Goal: Task Accomplishment & Management: Manage account settings

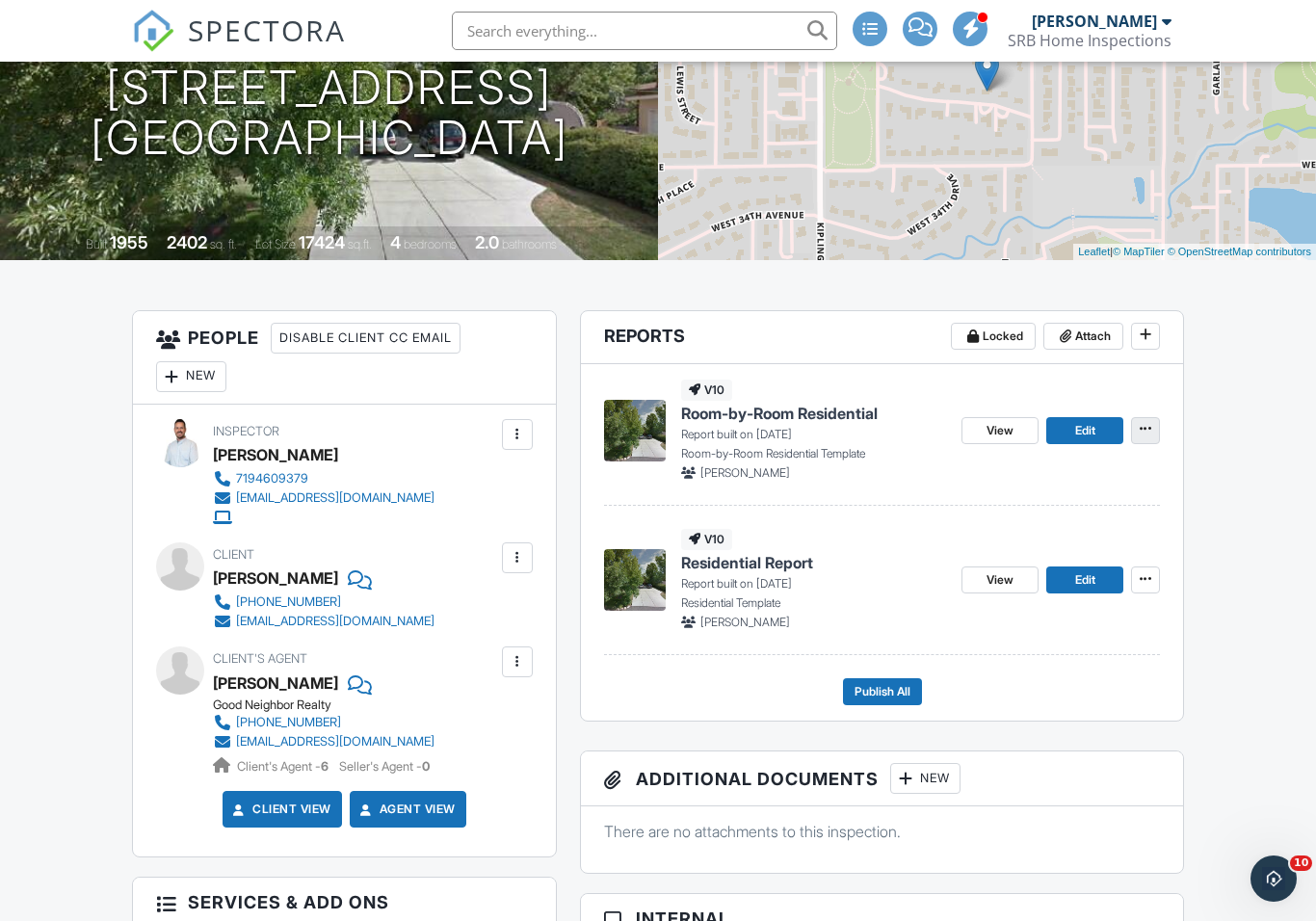
click at [1151, 419] on span at bounding box center [1145, 428] width 19 height 19
click at [1043, 570] on span "Delete Report" at bounding box center [1032, 572] width 85 height 20
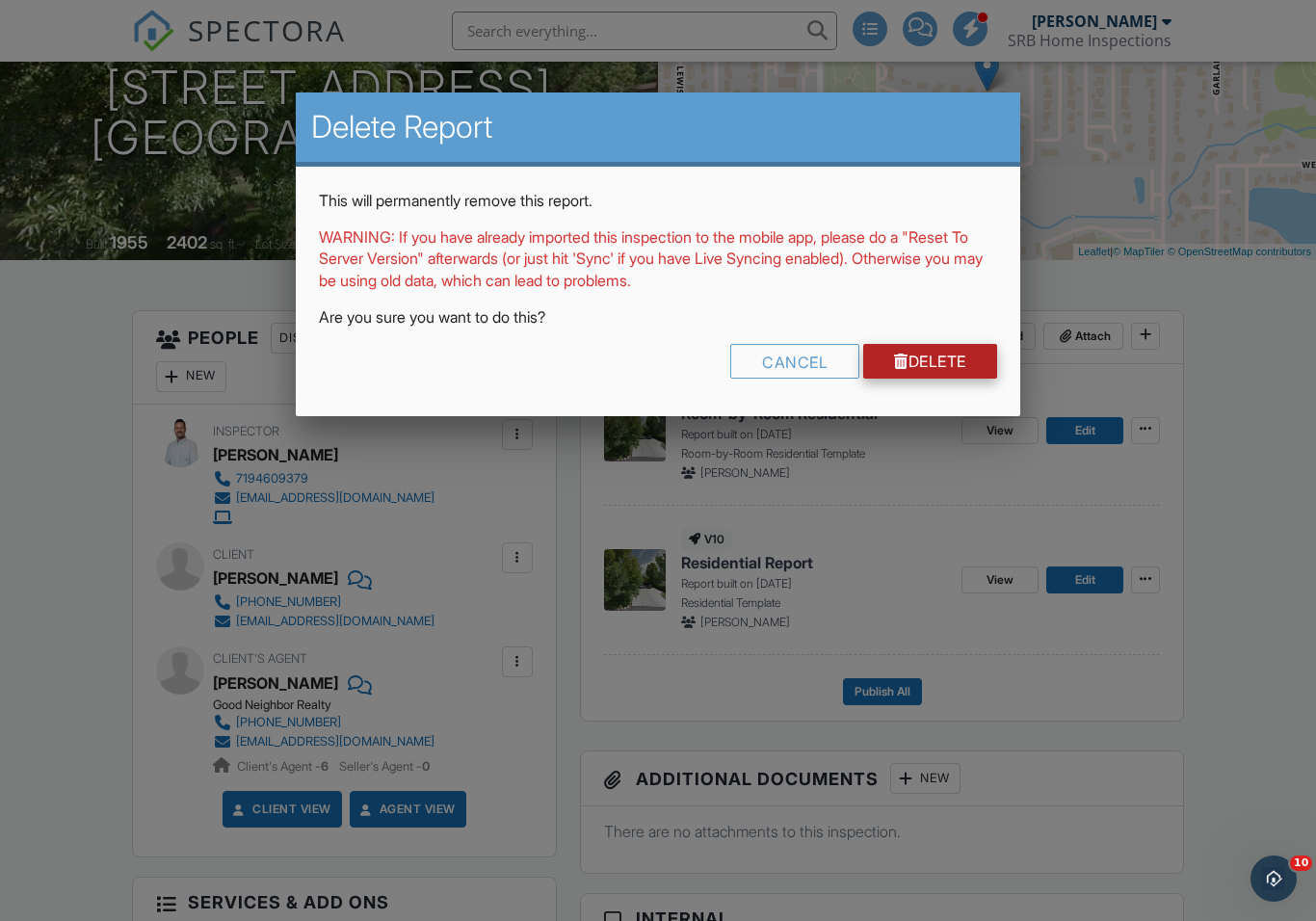
click at [942, 361] on link "Delete" at bounding box center [929, 361] width 134 height 35
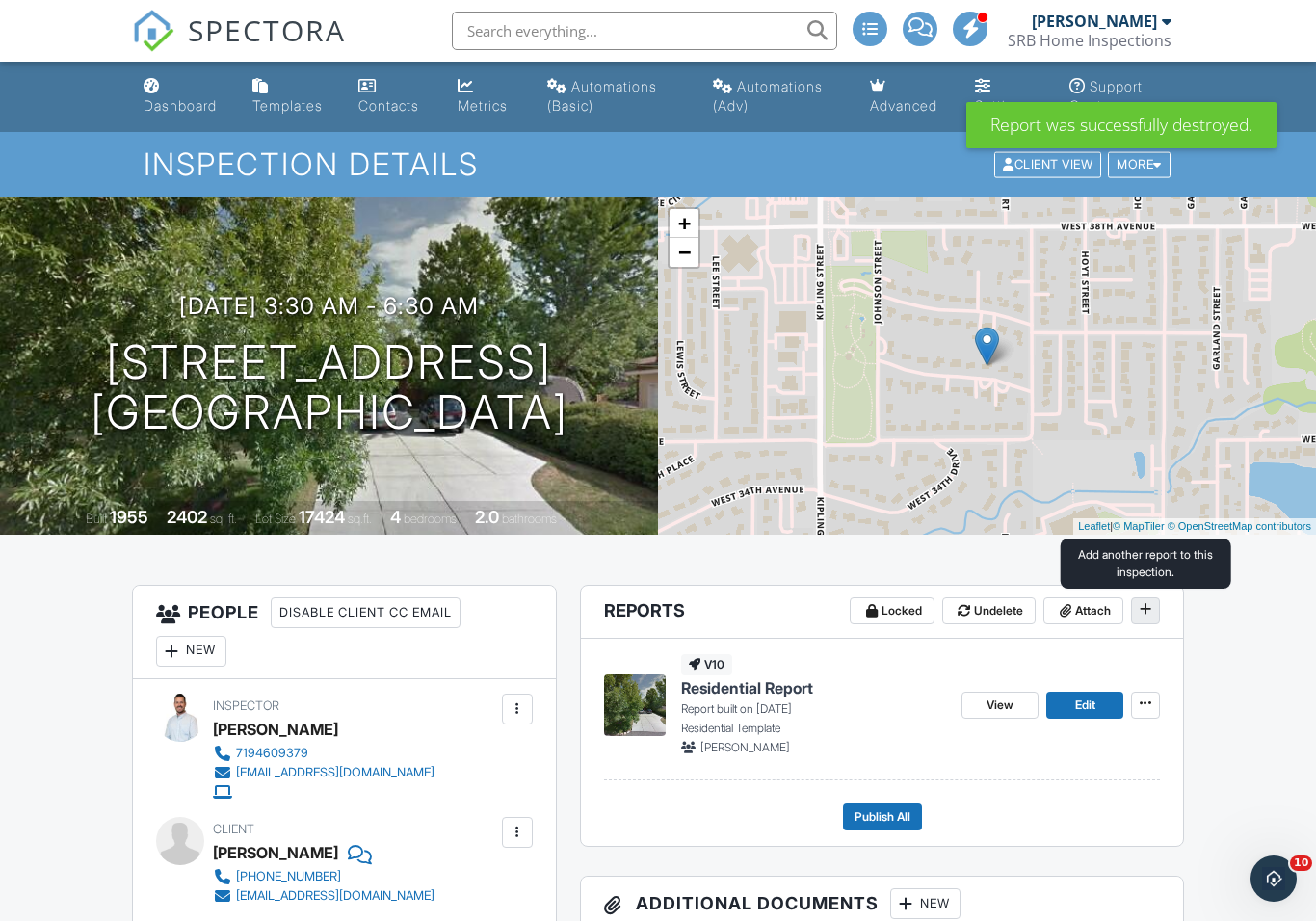
click at [1148, 608] on icon at bounding box center [1146, 609] width 12 height 14
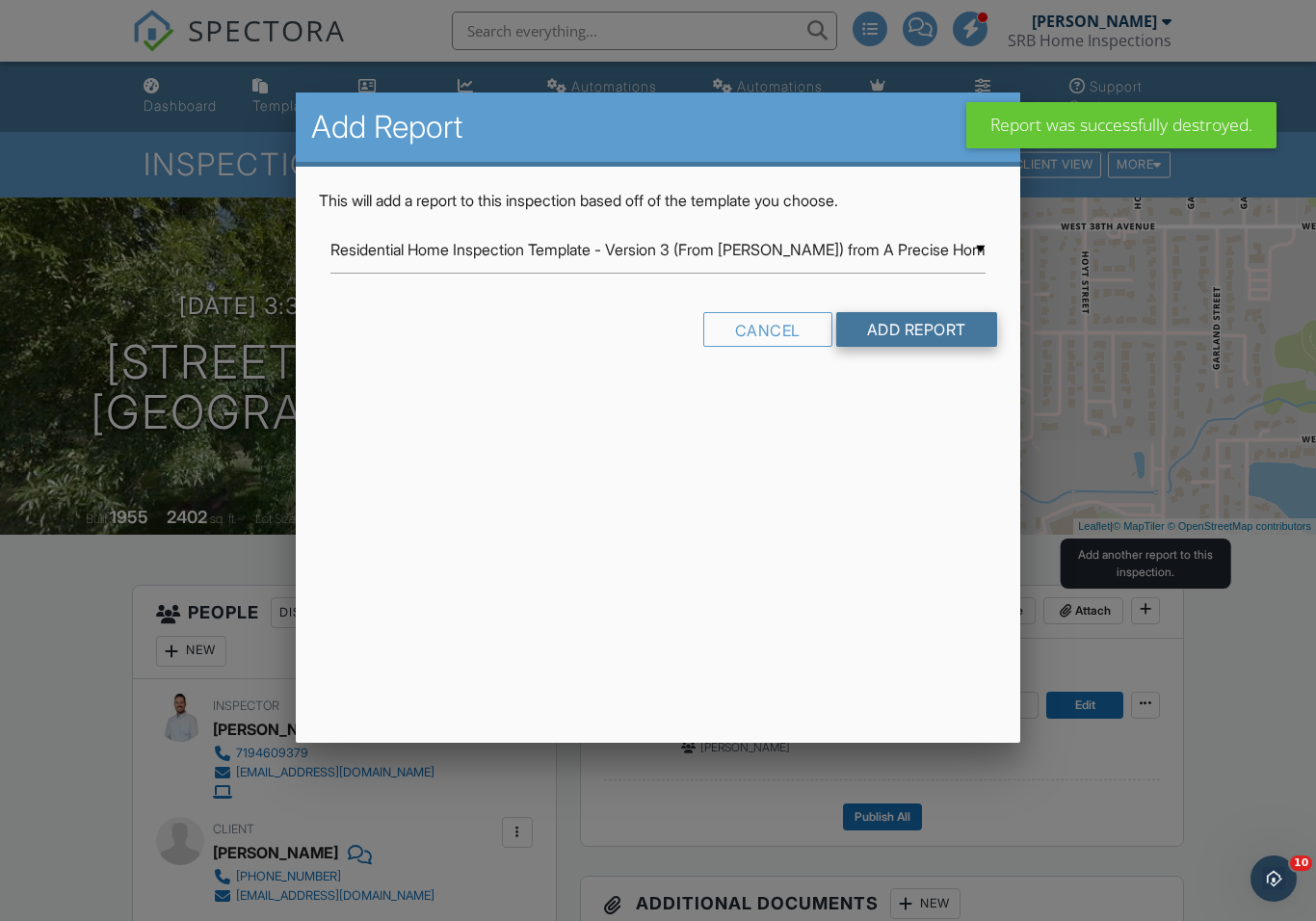
click at [925, 336] on input "Add Report" at bounding box center [916, 329] width 161 height 35
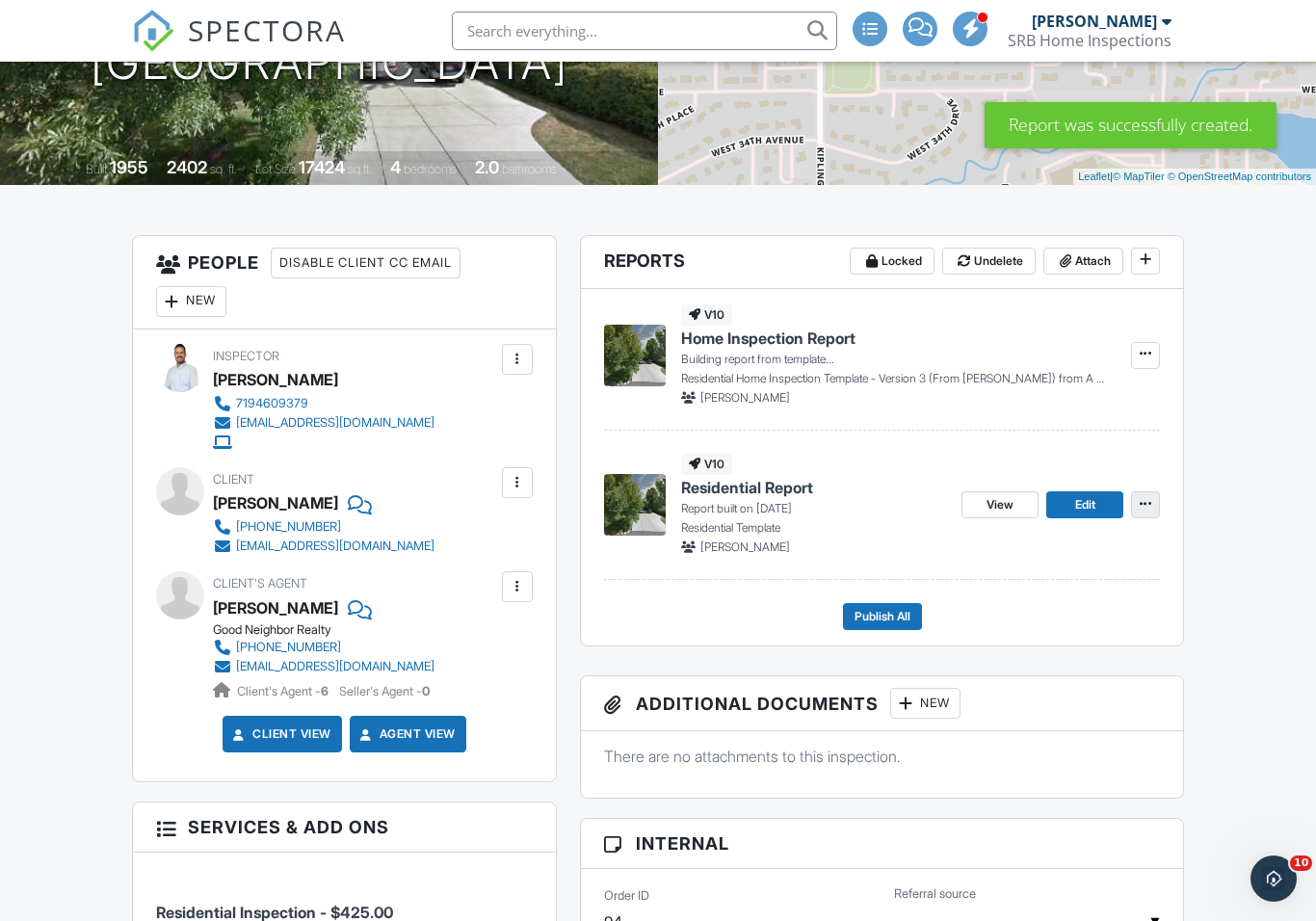
click at [1150, 497] on icon at bounding box center [1146, 504] width 12 height 14
click at [1054, 646] on span "Delete Report" at bounding box center [1032, 646] width 85 height 20
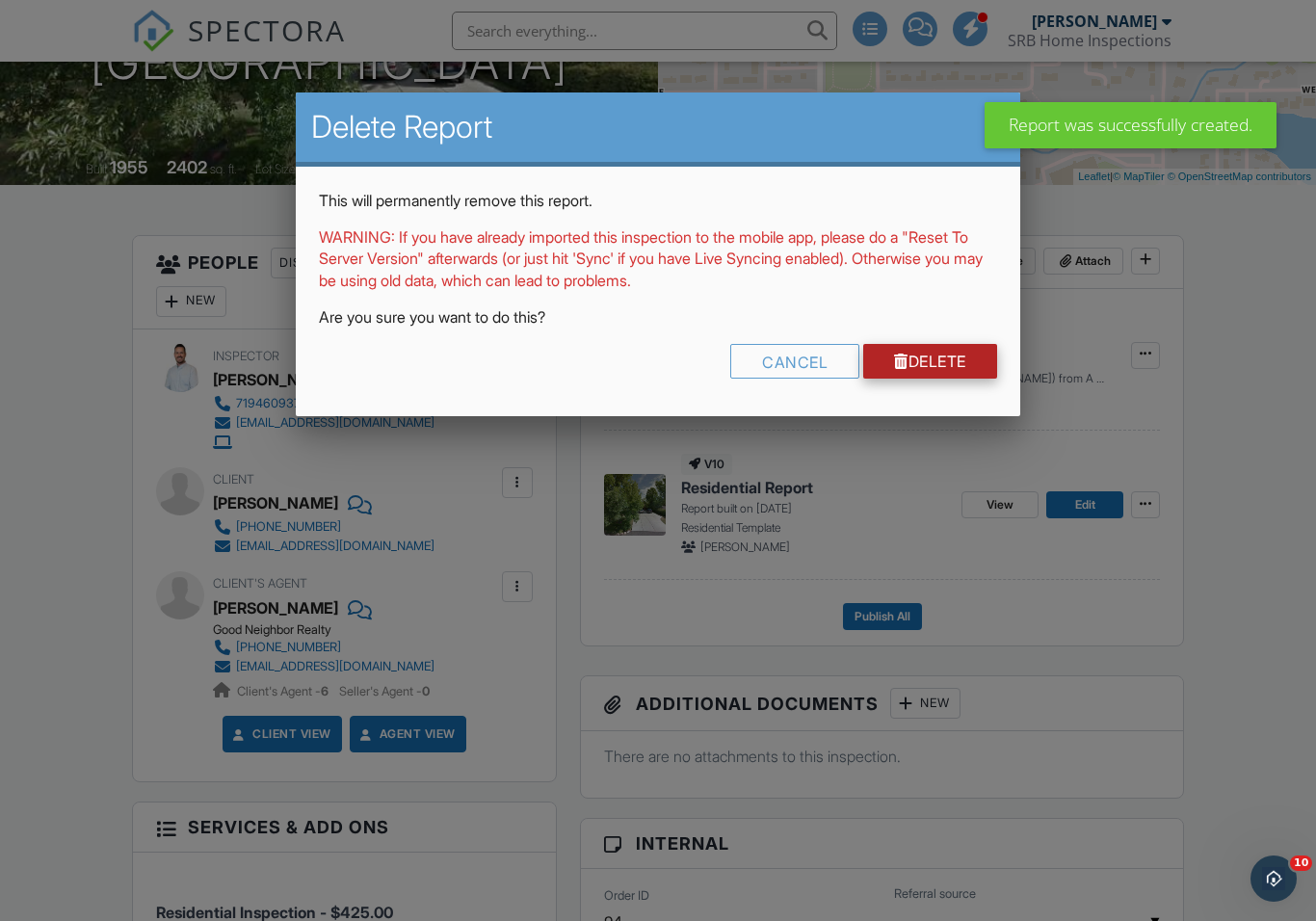
click at [940, 357] on link "Delete" at bounding box center [929, 361] width 134 height 35
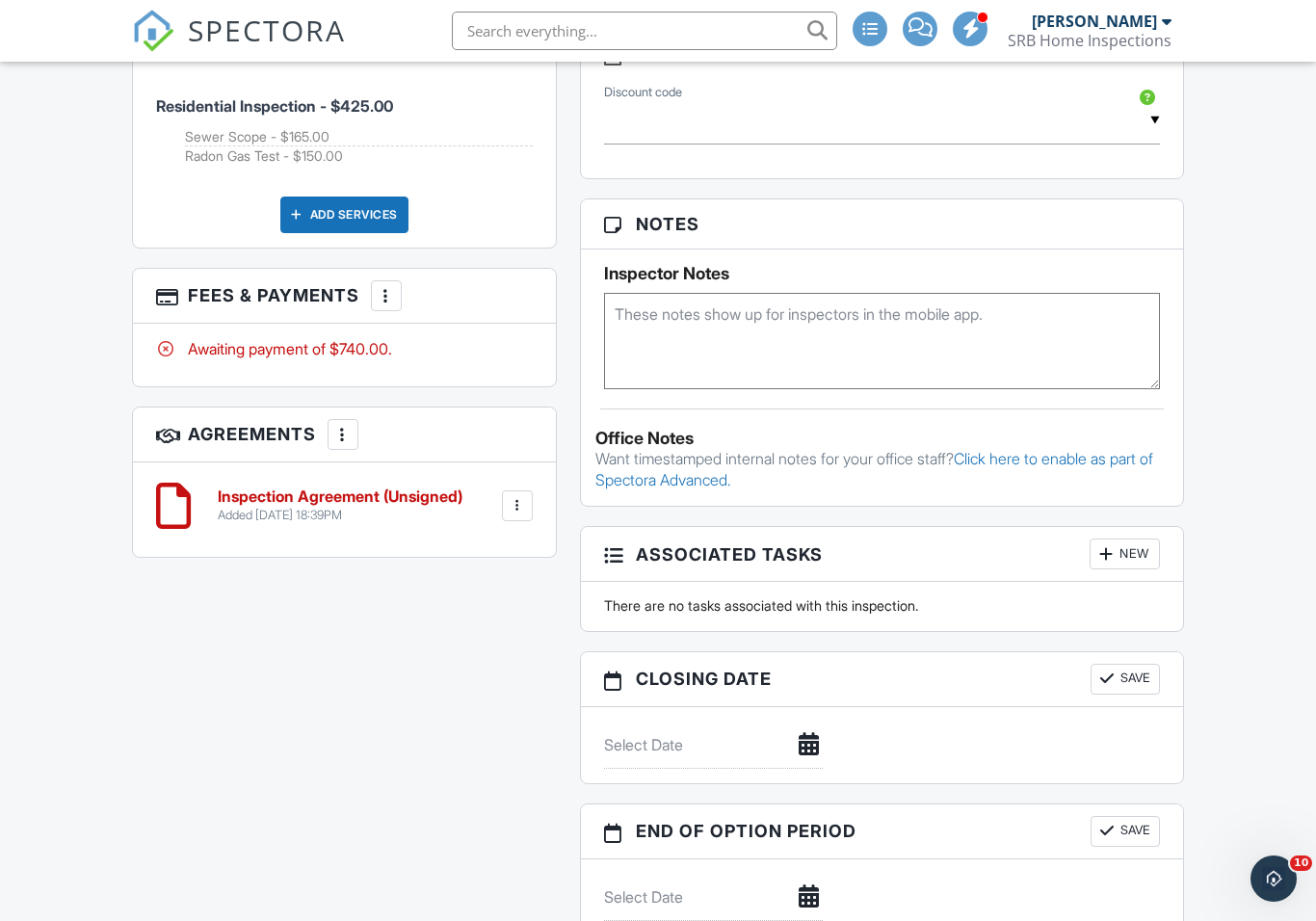
scroll to position [1151, 0]
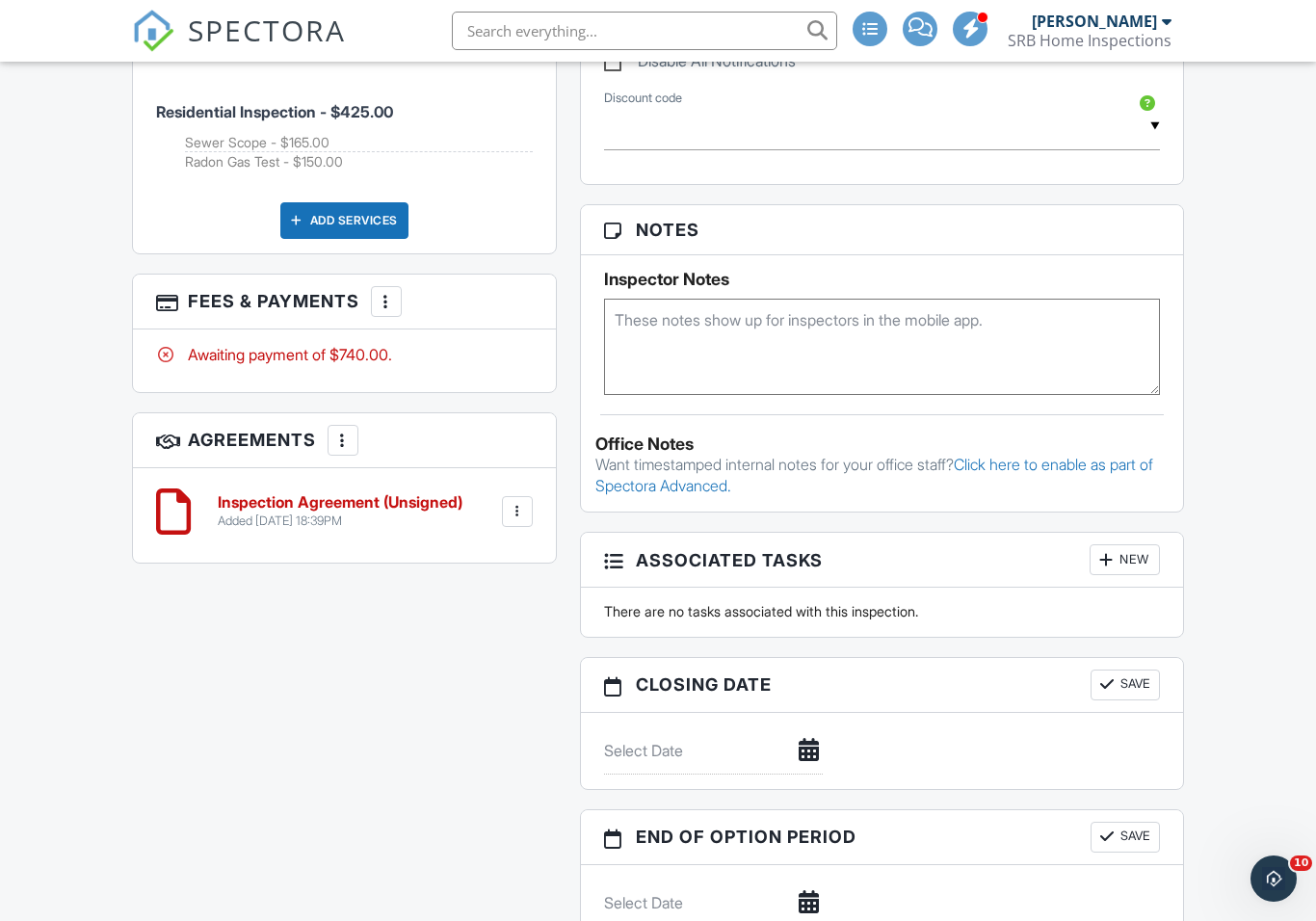
click at [522, 502] on div at bounding box center [517, 510] width 19 height 19
click at [524, 510] on div at bounding box center [517, 510] width 19 height 19
click at [361, 690] on div "All emails and texts are disabled for this inspection! All emails and texts hav…" at bounding box center [659, 197] width 1077 height 1526
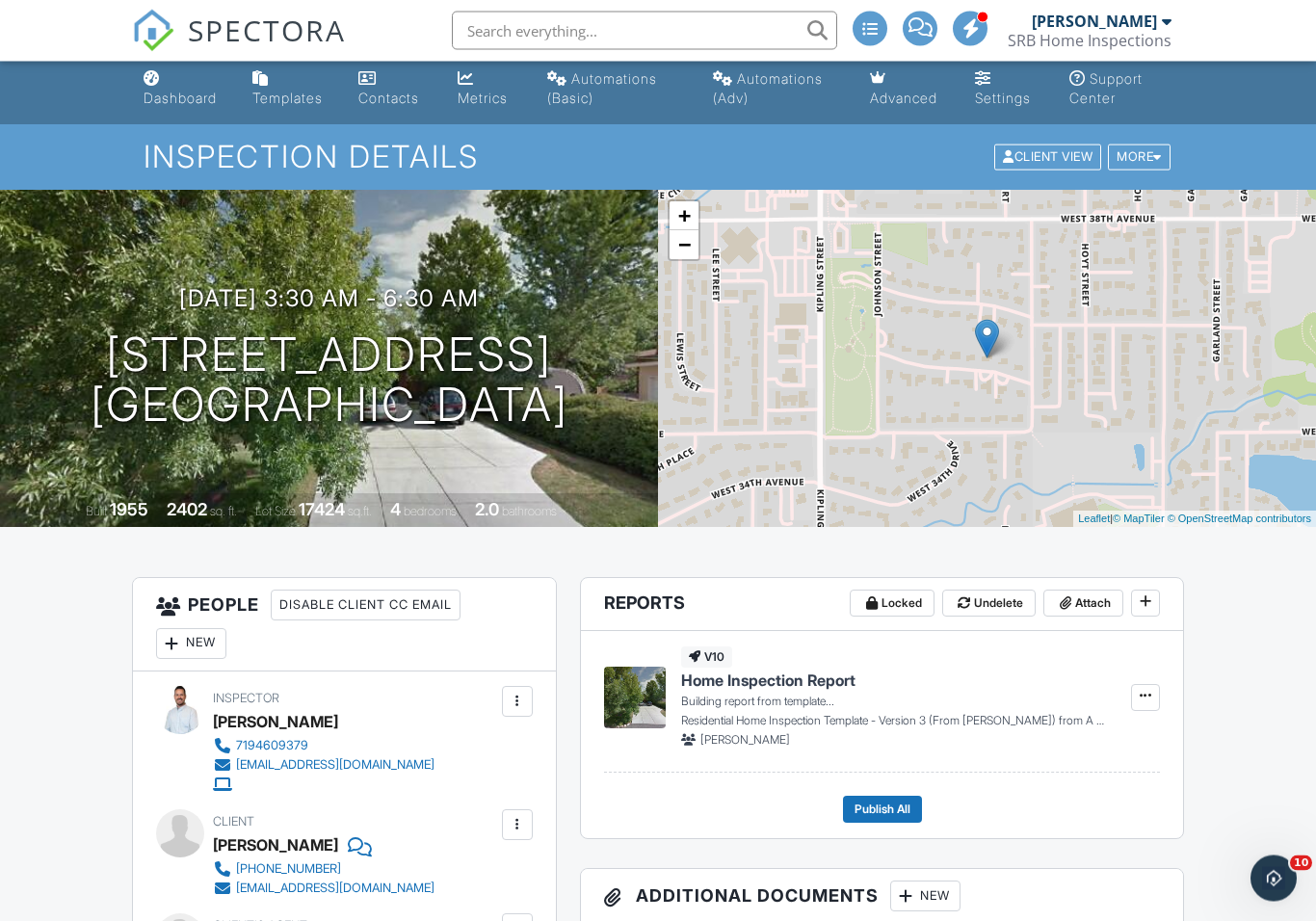
scroll to position [0, 0]
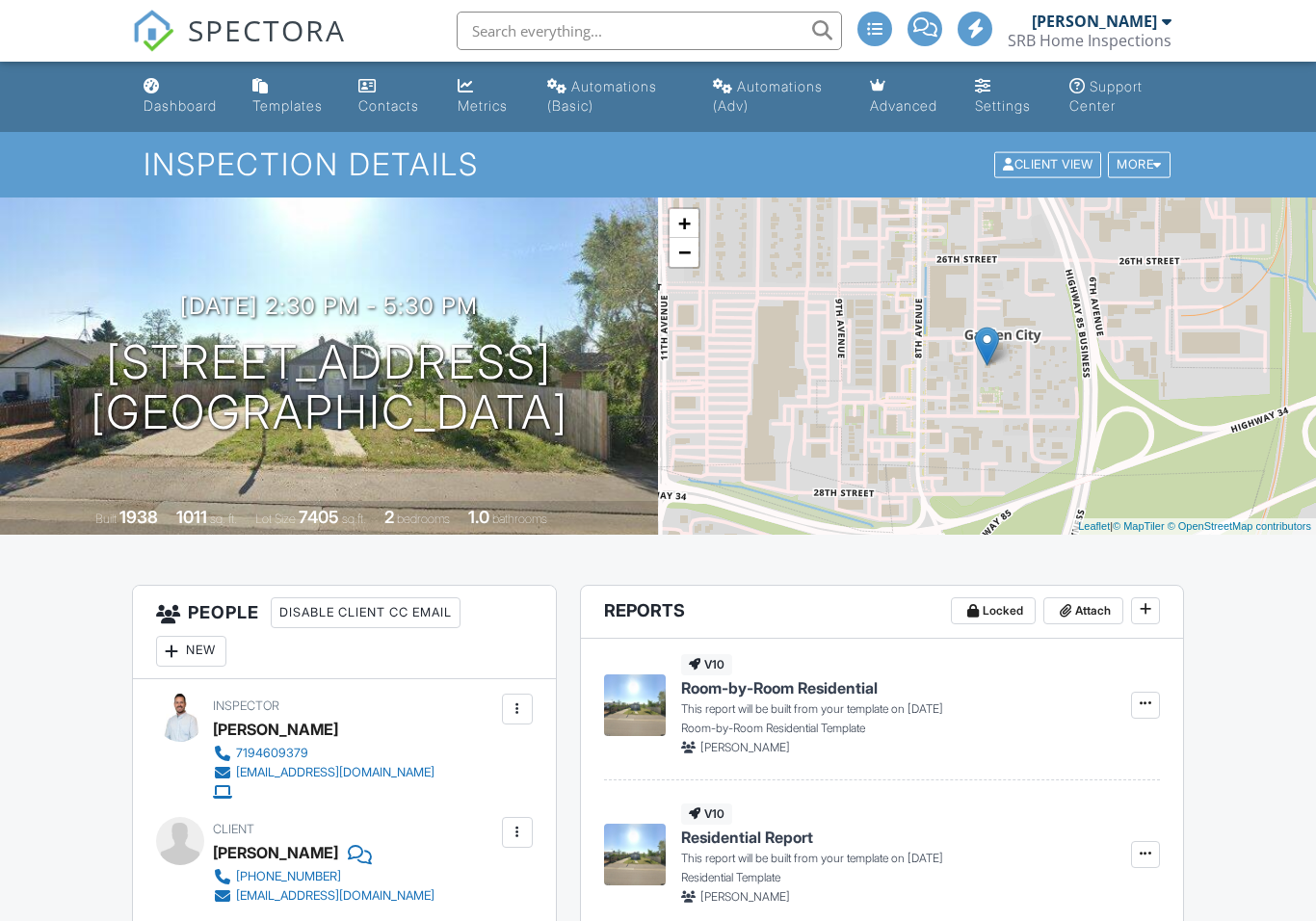
scroll to position [97, 0]
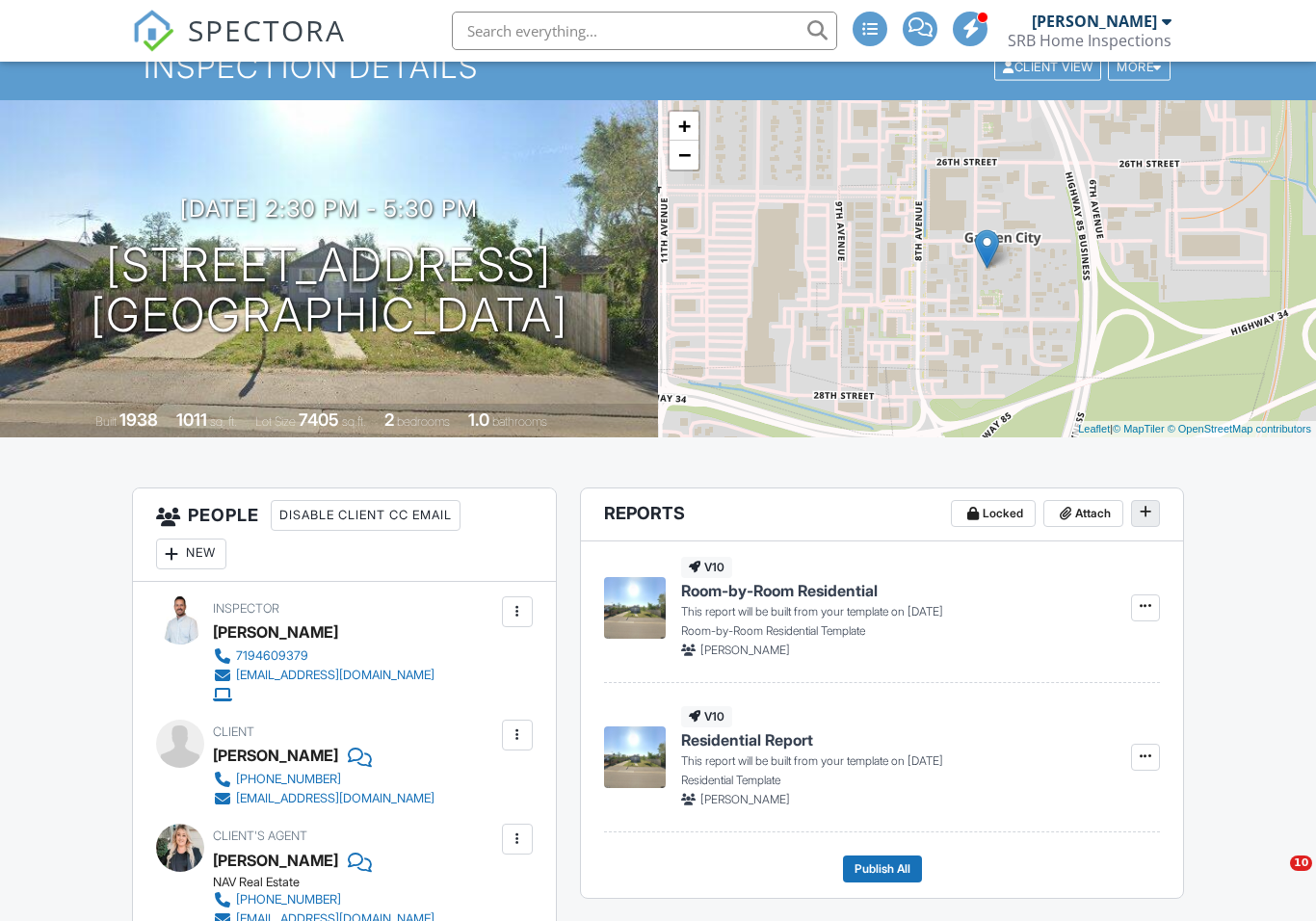
click at [1147, 512] on icon at bounding box center [1146, 511] width 12 height 14
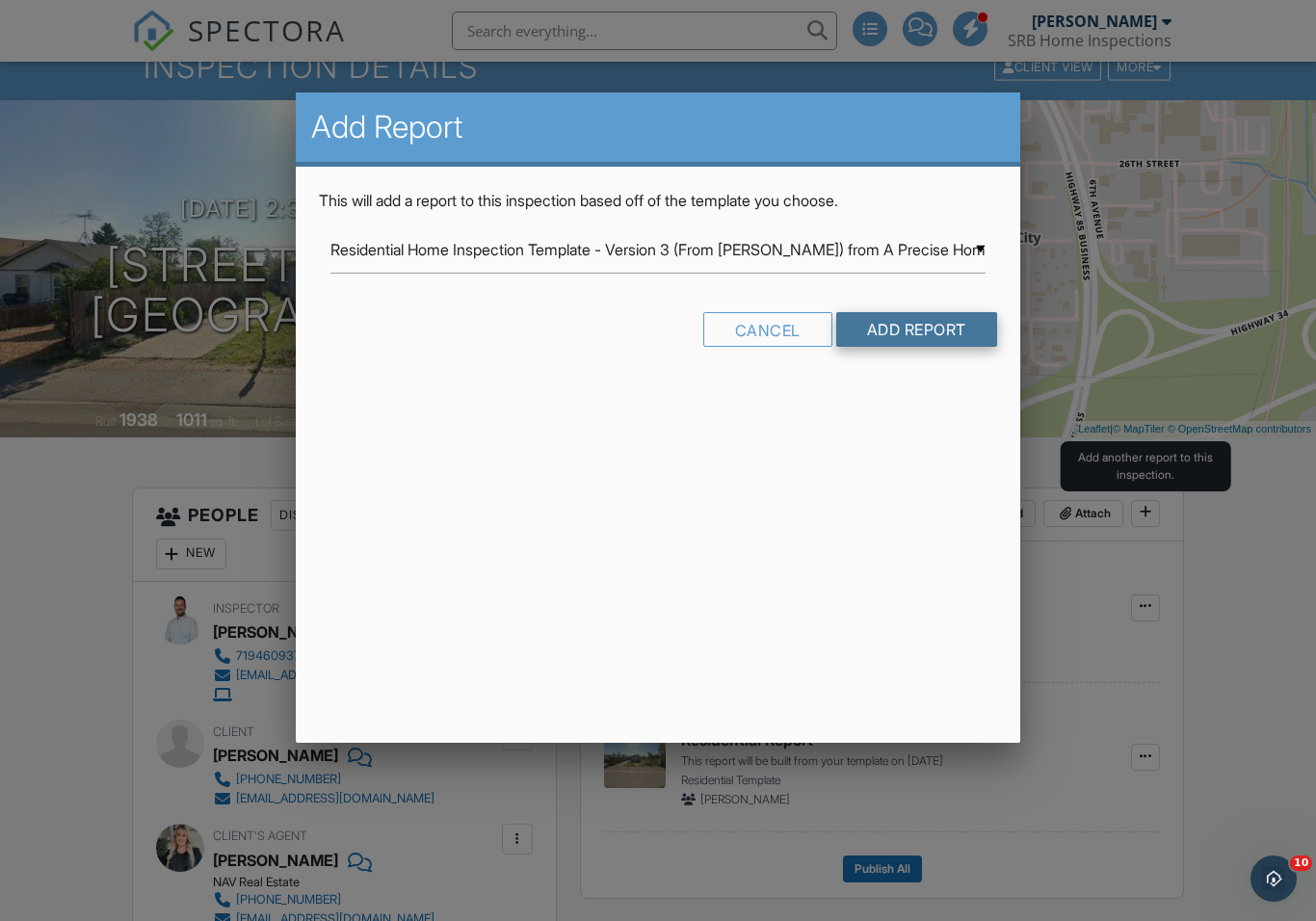
click at [900, 340] on input "Add Report" at bounding box center [916, 329] width 161 height 35
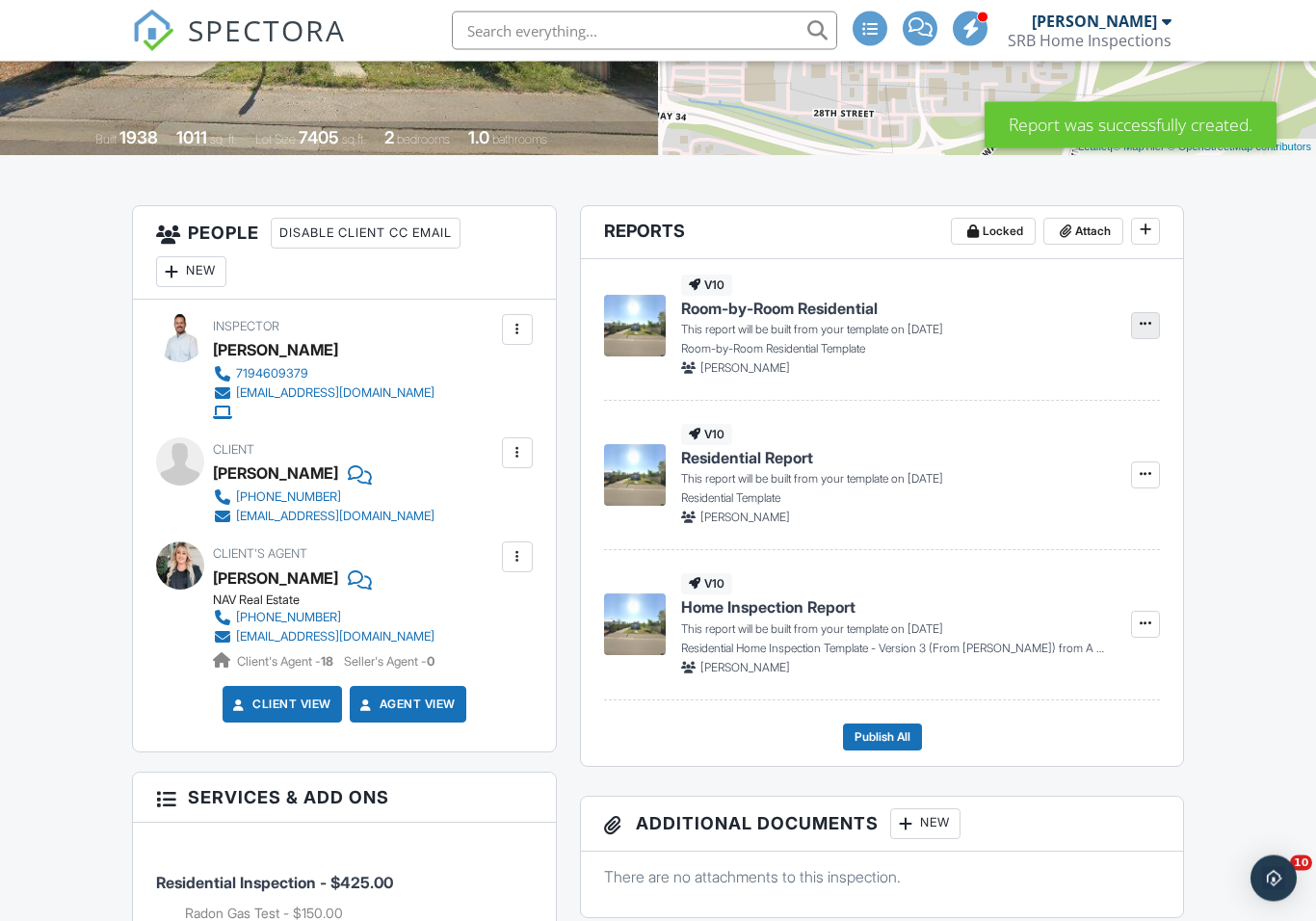
click at [1144, 320] on icon at bounding box center [1146, 324] width 12 height 14
click at [1075, 422] on span "Delete Report" at bounding box center [1032, 421] width 85 height 20
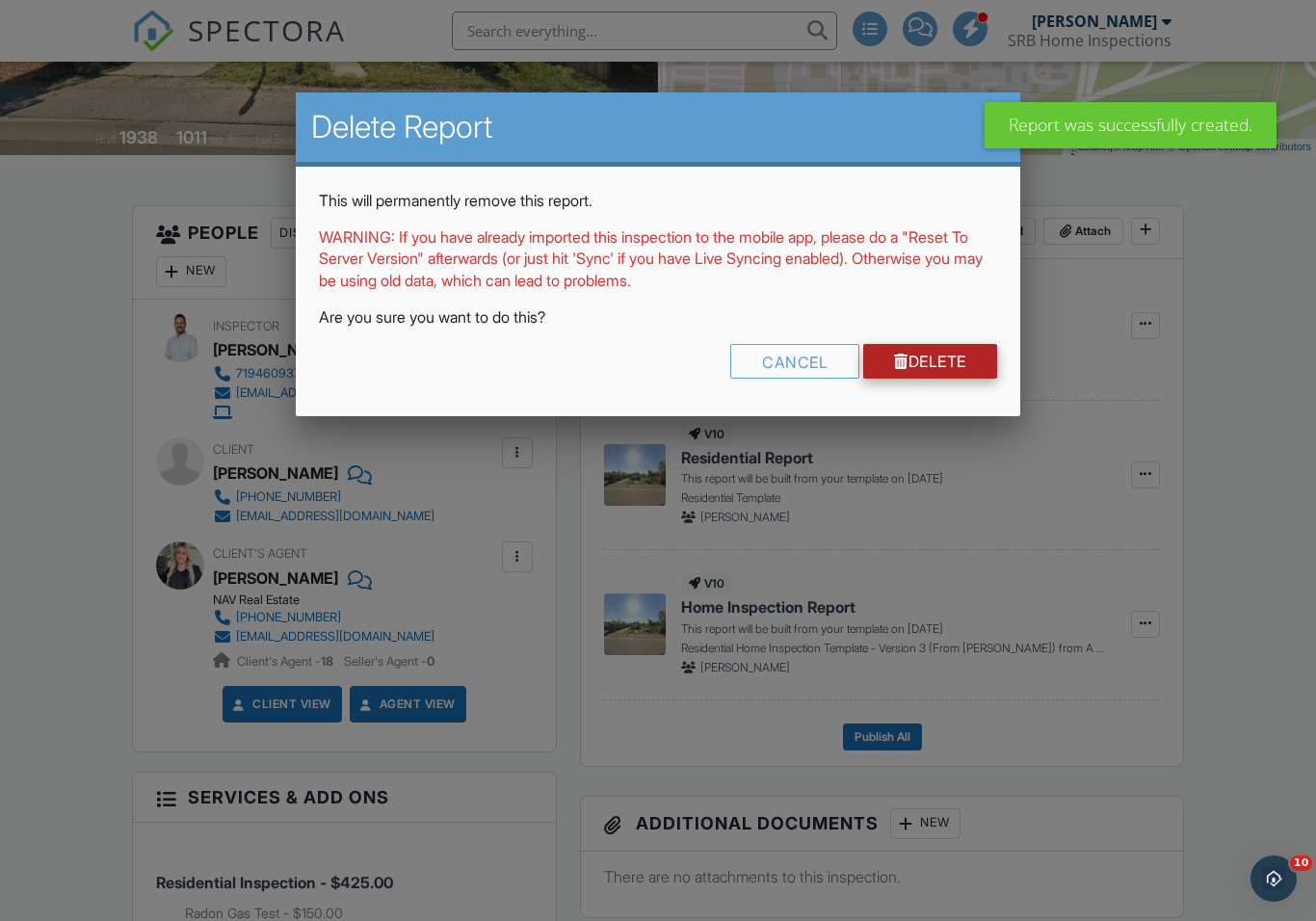
click at [945, 367] on link "Delete" at bounding box center [929, 361] width 134 height 35
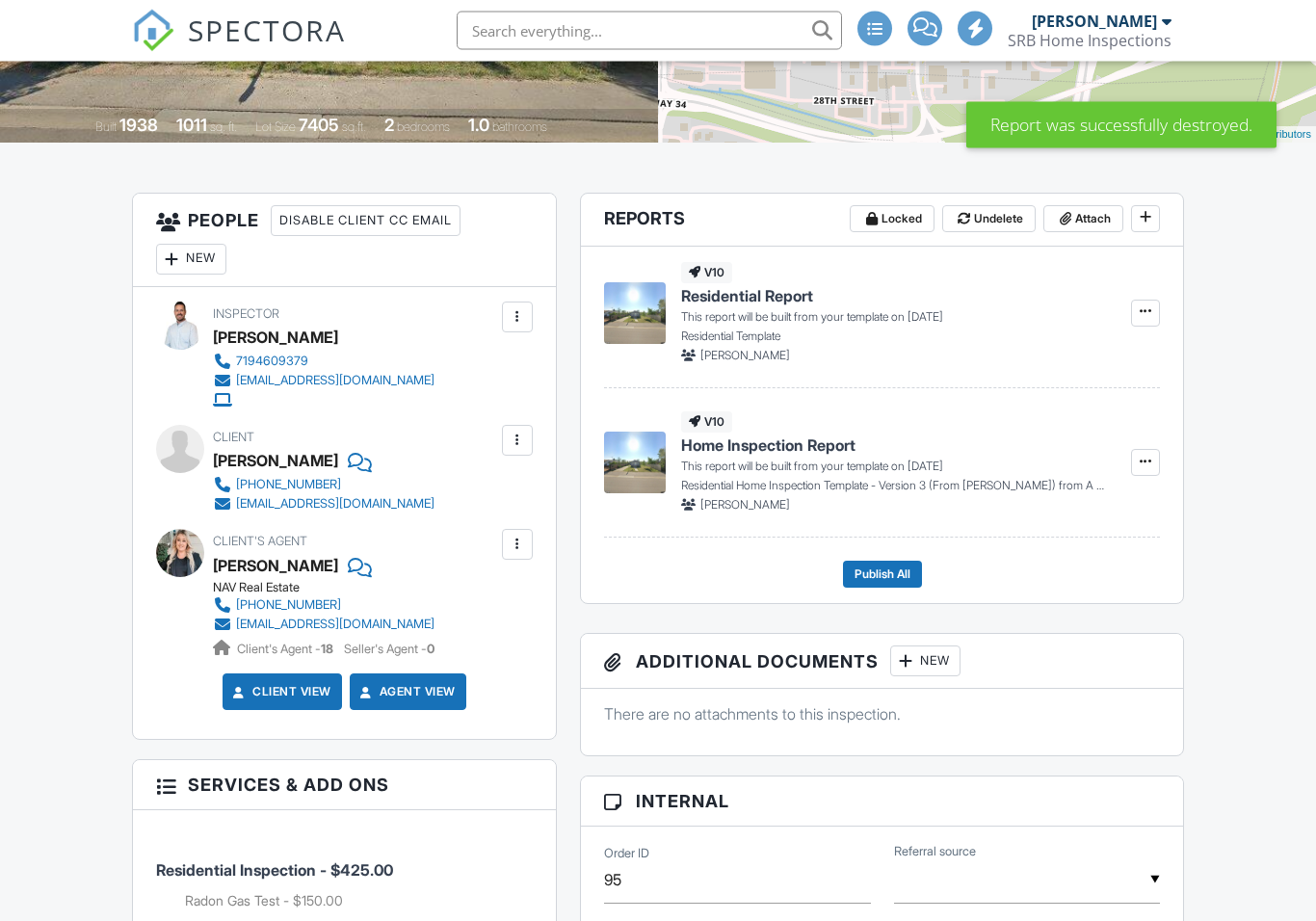
scroll to position [391, 0]
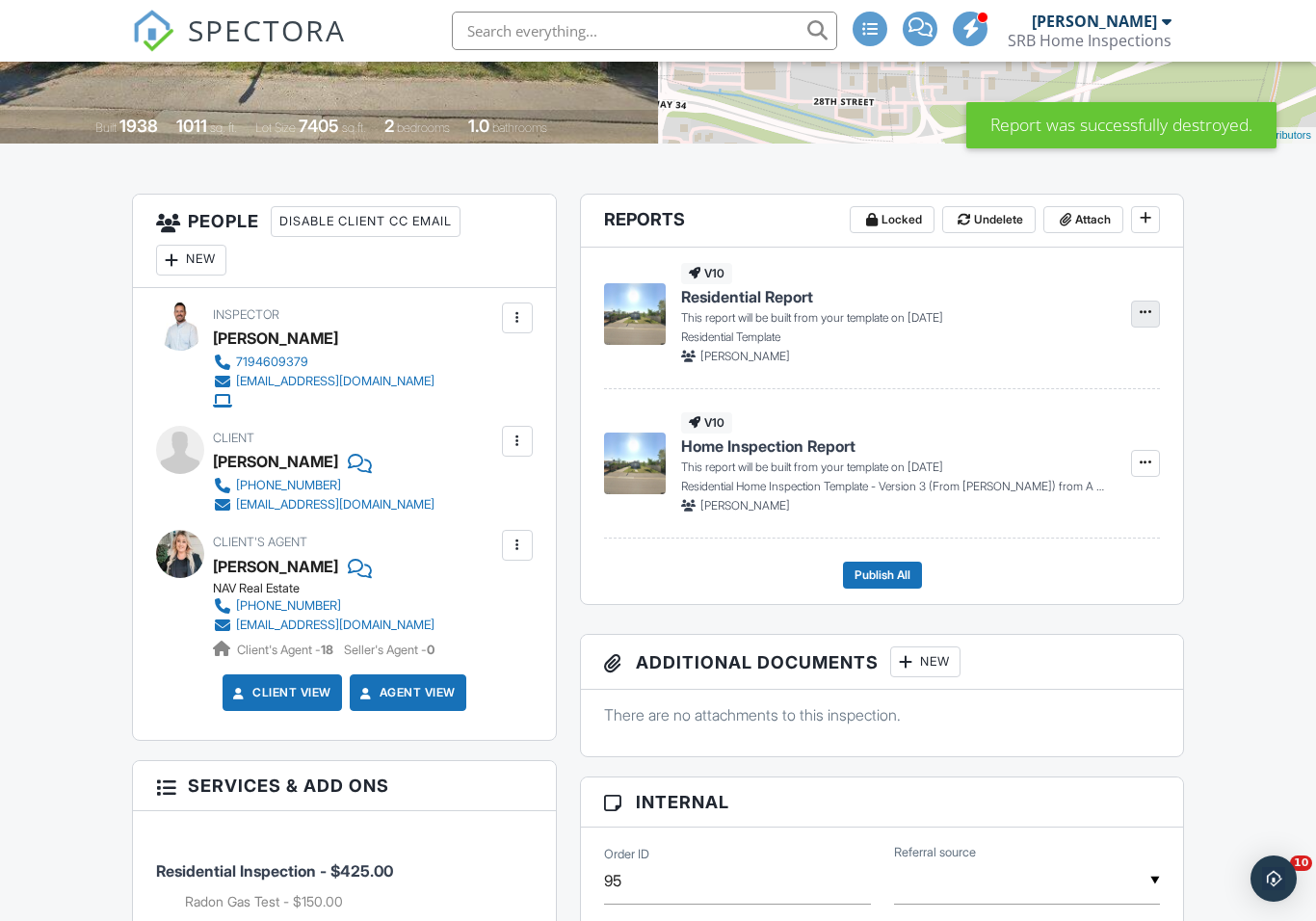
click at [1141, 310] on icon at bounding box center [1146, 313] width 12 height 14
click at [1073, 414] on span "Delete Report" at bounding box center [1032, 410] width 85 height 20
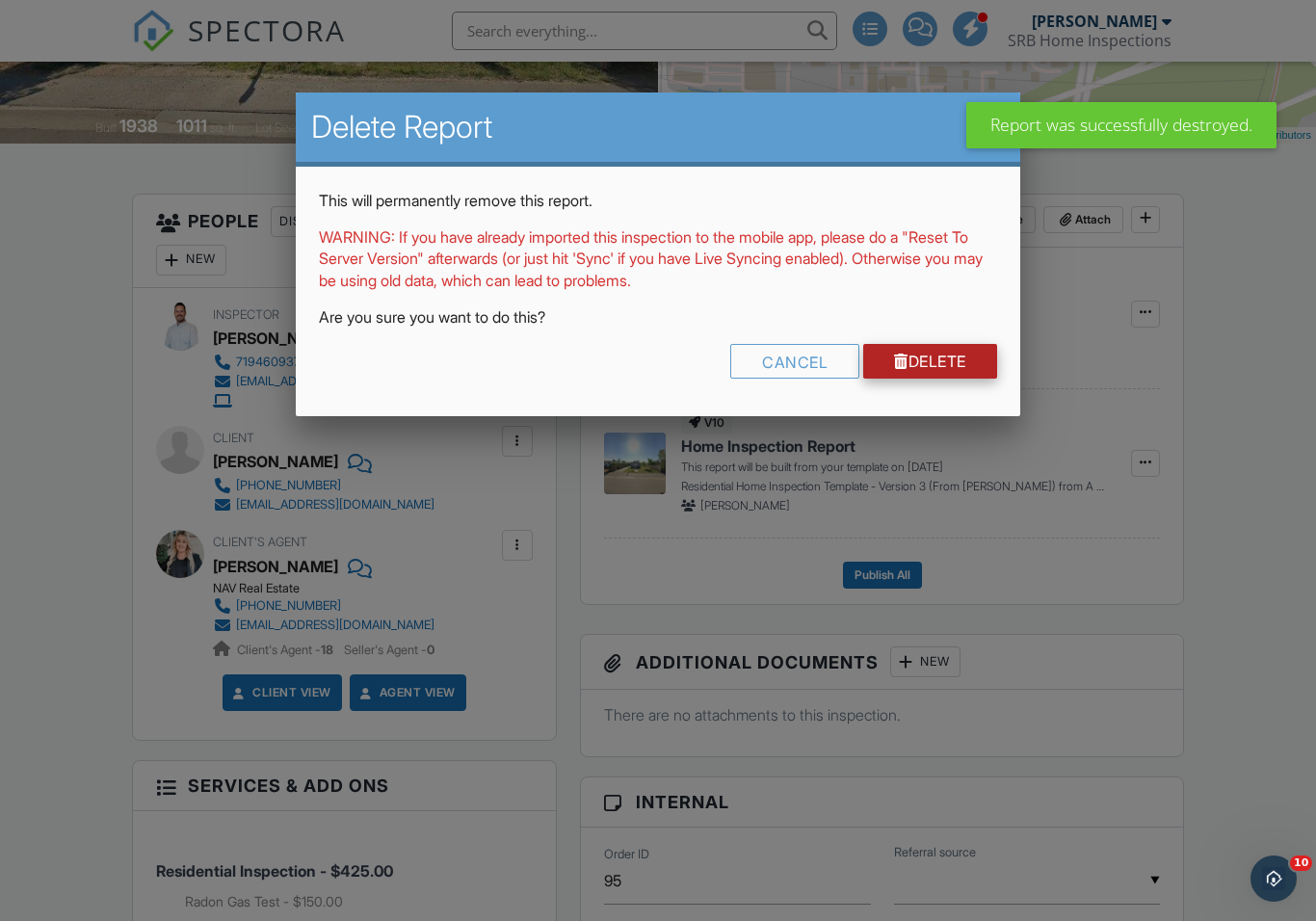
click at [954, 369] on link "Delete" at bounding box center [929, 361] width 134 height 35
